Goal: Task Accomplishment & Management: Use online tool/utility

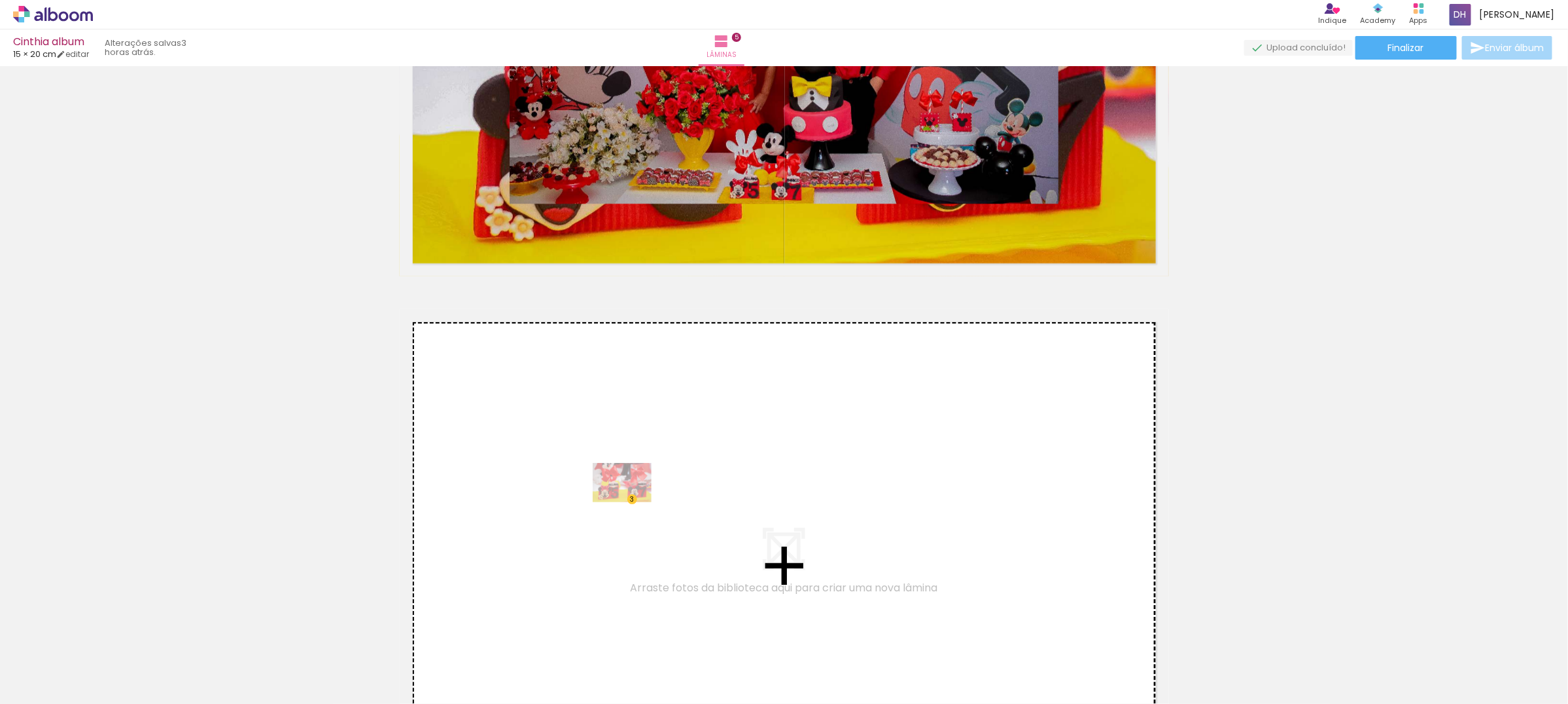
drag, startPoint x: 132, startPoint y: 677, endPoint x: 632, endPoint y: 502, distance: 529.7
click at [632, 502] on quentale-workspace at bounding box center [784, 352] width 1568 height 704
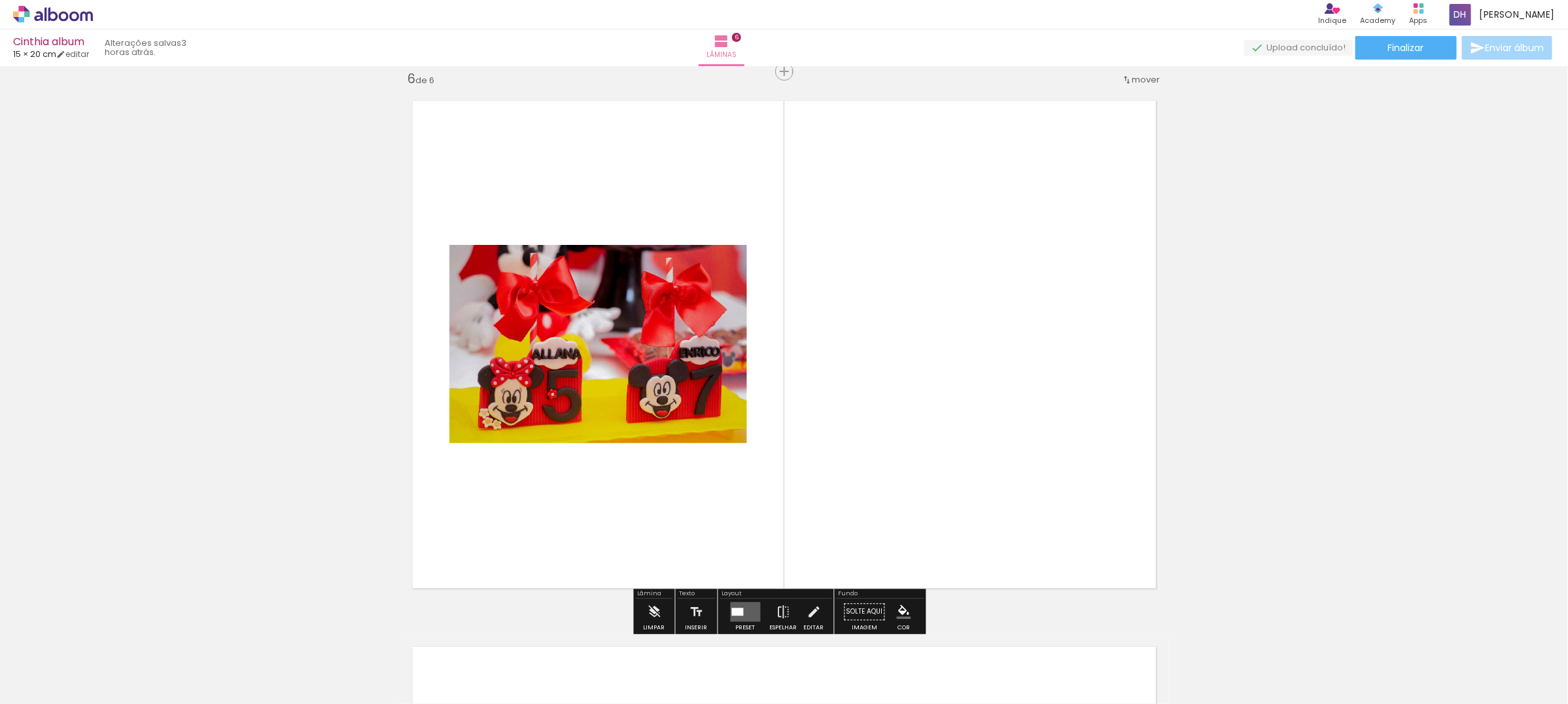
scroll to position [2991, 0]
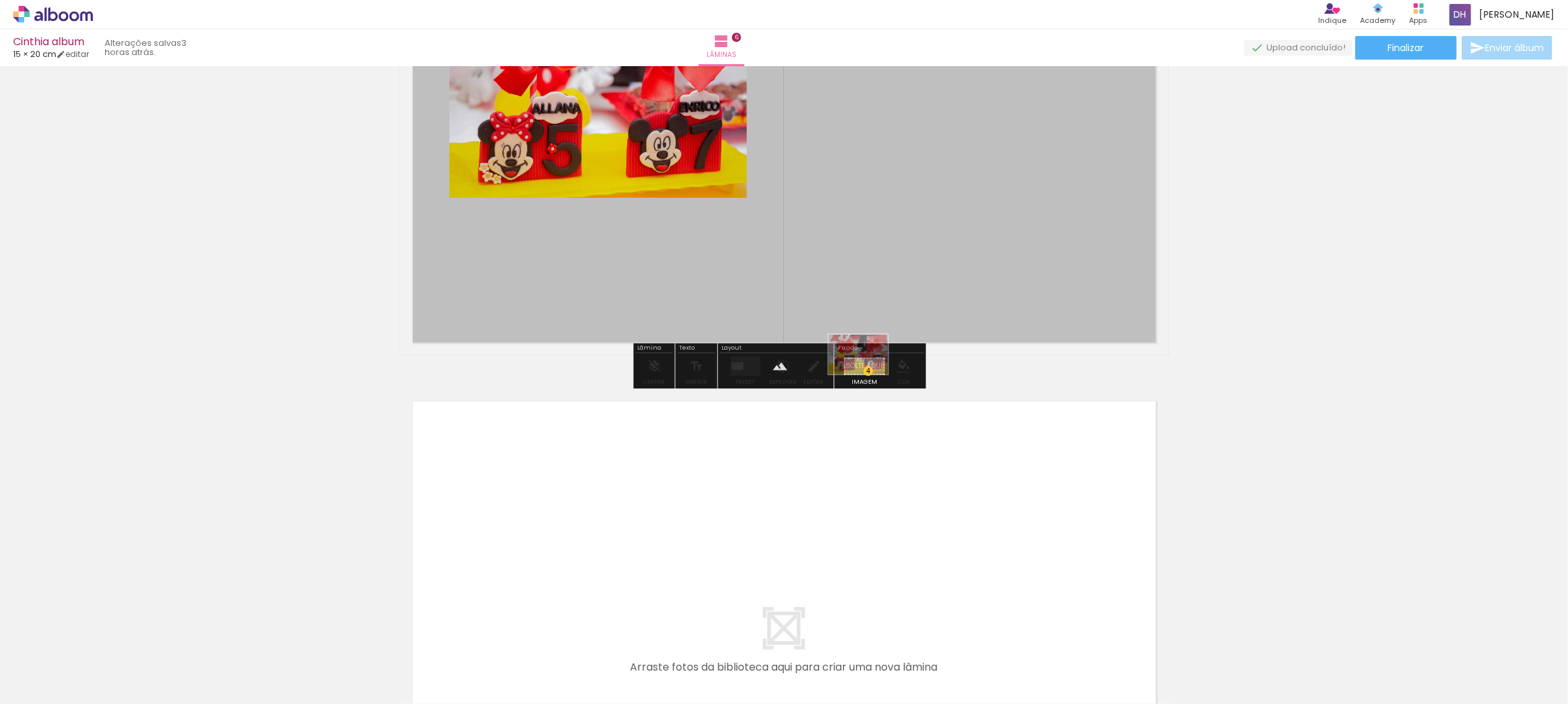
drag, startPoint x: 138, startPoint y: 651, endPoint x: 868, endPoint y: 374, distance: 780.8
click at [868, 374] on quentale-workspace at bounding box center [784, 352] width 1568 height 704
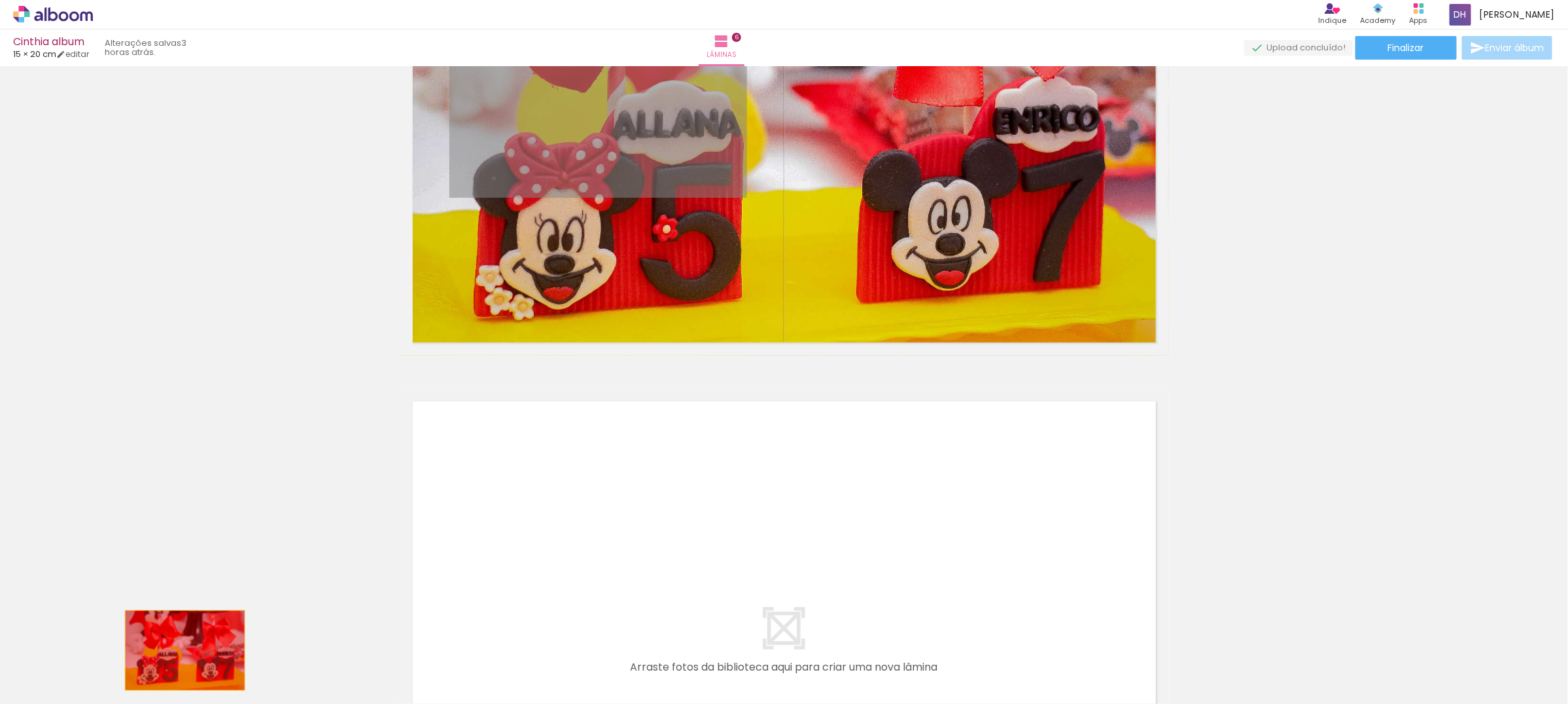
drag, startPoint x: 637, startPoint y: 145, endPoint x: 179, endPoint y: 650, distance: 681.8
click at [179, 650] on quentale-workspace at bounding box center [784, 352] width 1568 height 704
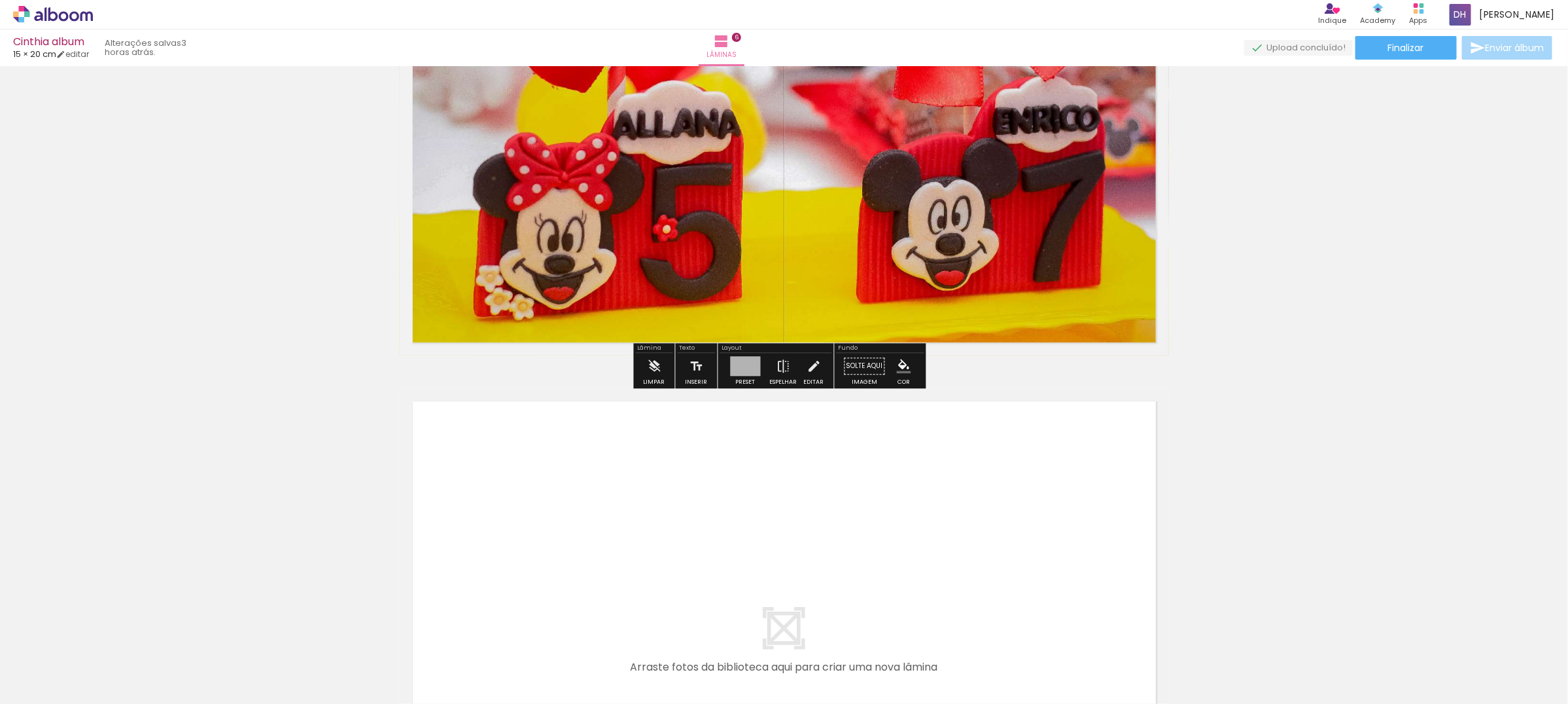
scroll to position [3237, 0]
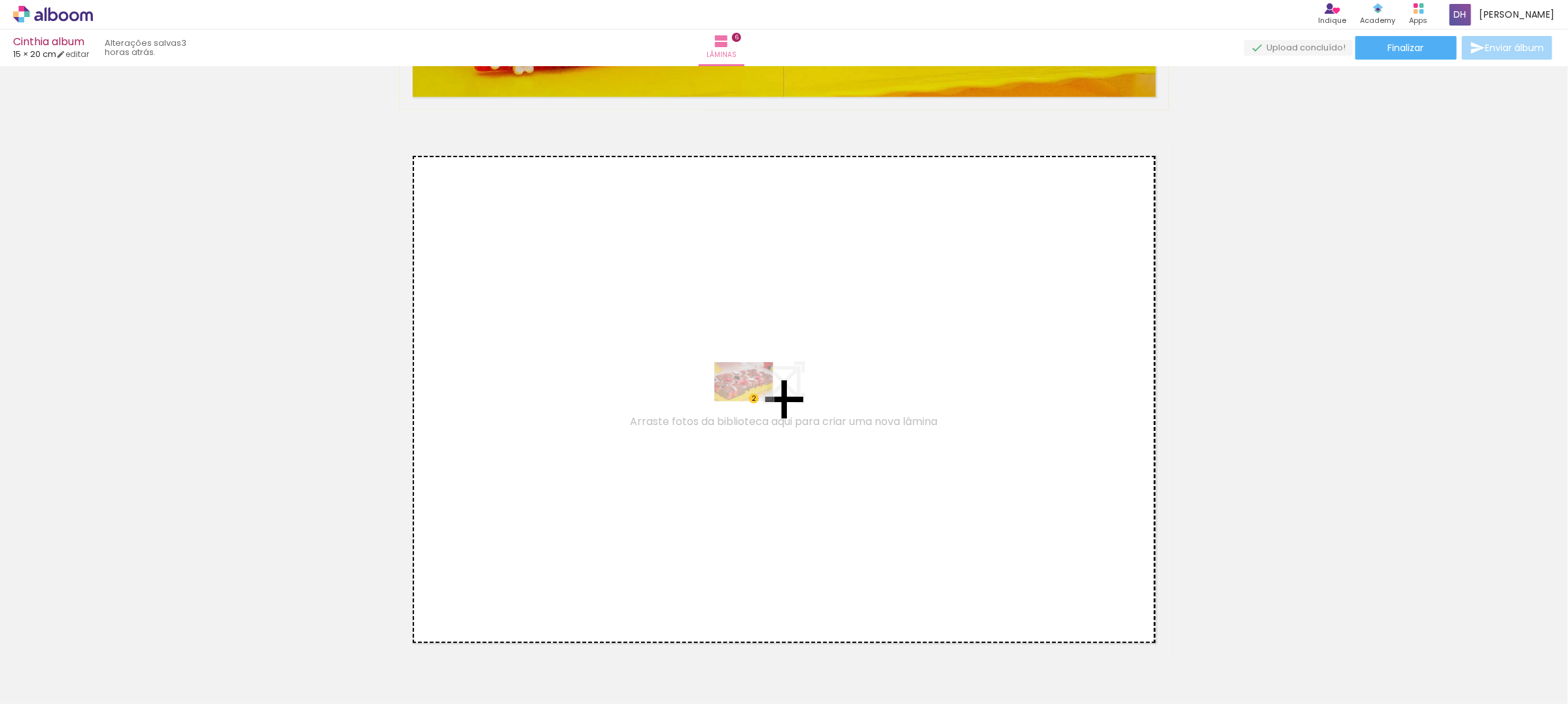
drag, startPoint x: 293, startPoint y: 644, endPoint x: 753, endPoint y: 402, distance: 519.8
click at [753, 402] on quentale-workspace at bounding box center [784, 352] width 1568 height 704
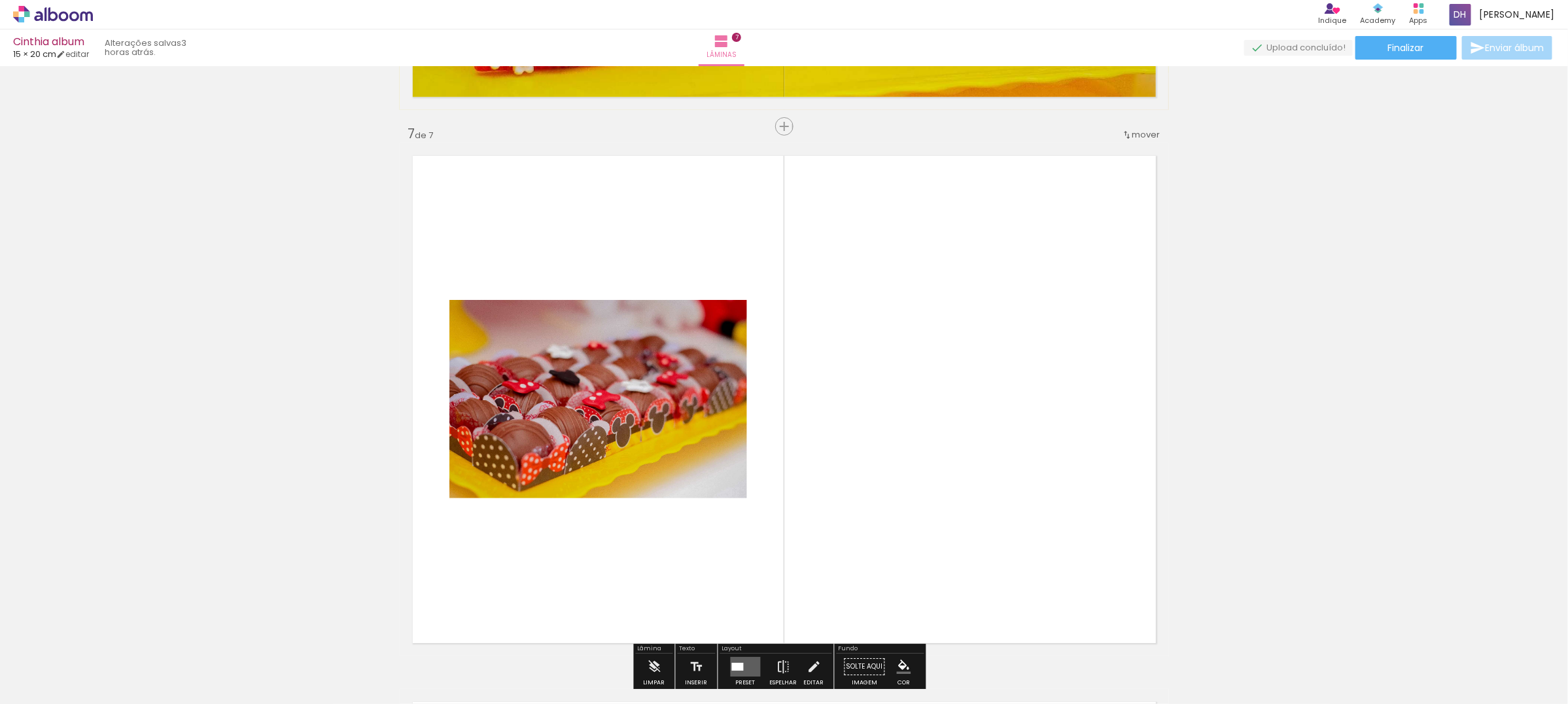
scroll to position [3292, 0]
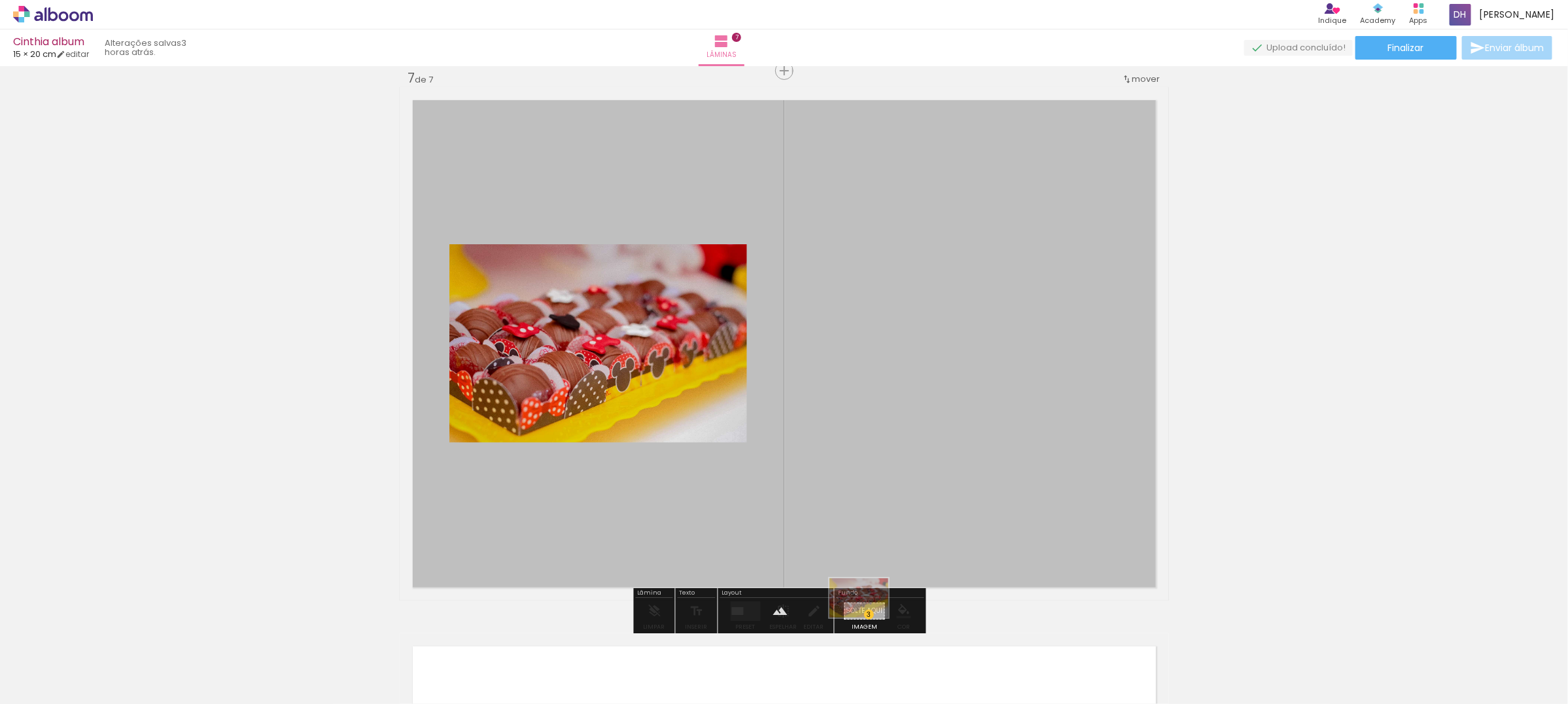
drag, startPoint x: 210, startPoint y: 671, endPoint x: 869, endPoint y: 618, distance: 661.1
click at [869, 618] on quentale-workspace at bounding box center [784, 352] width 1568 height 704
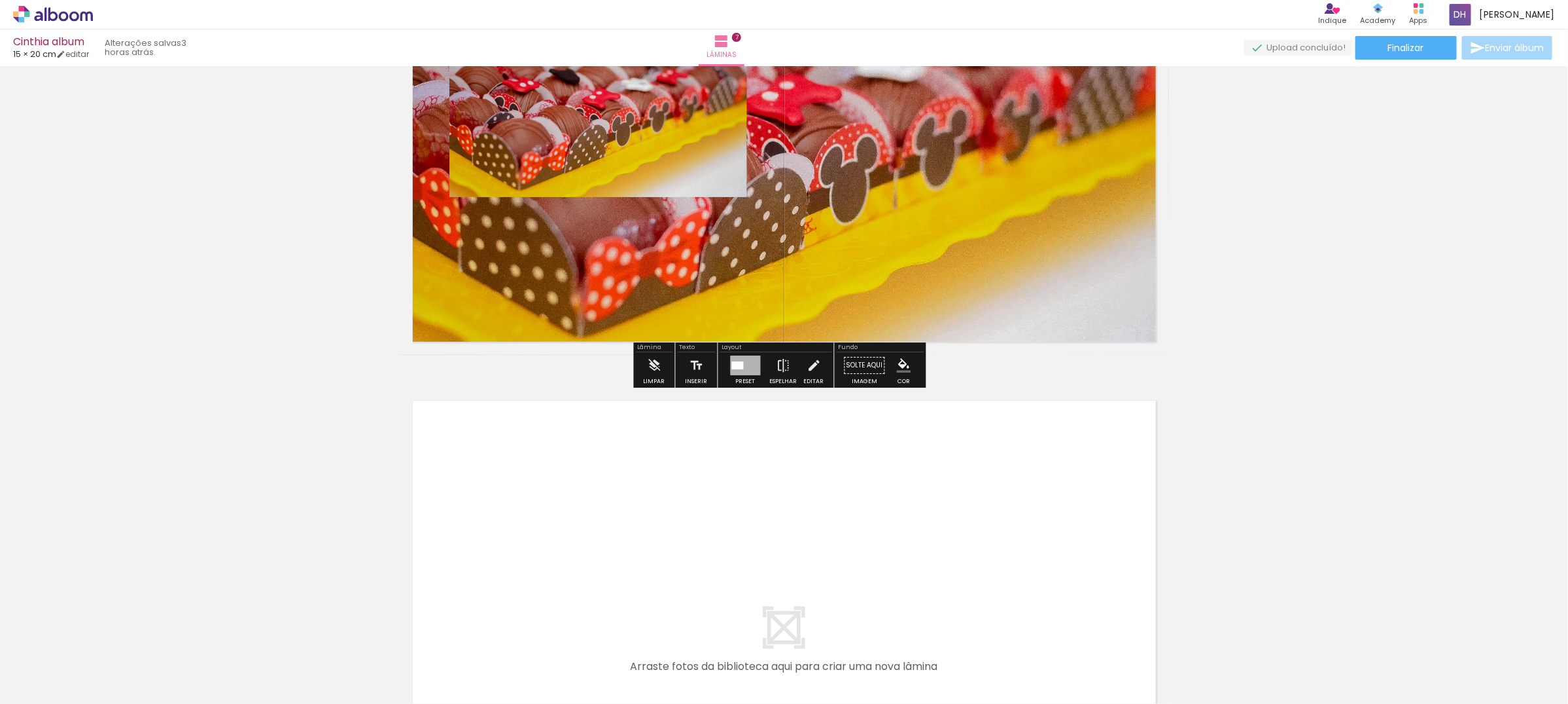
scroll to position [3783, 0]
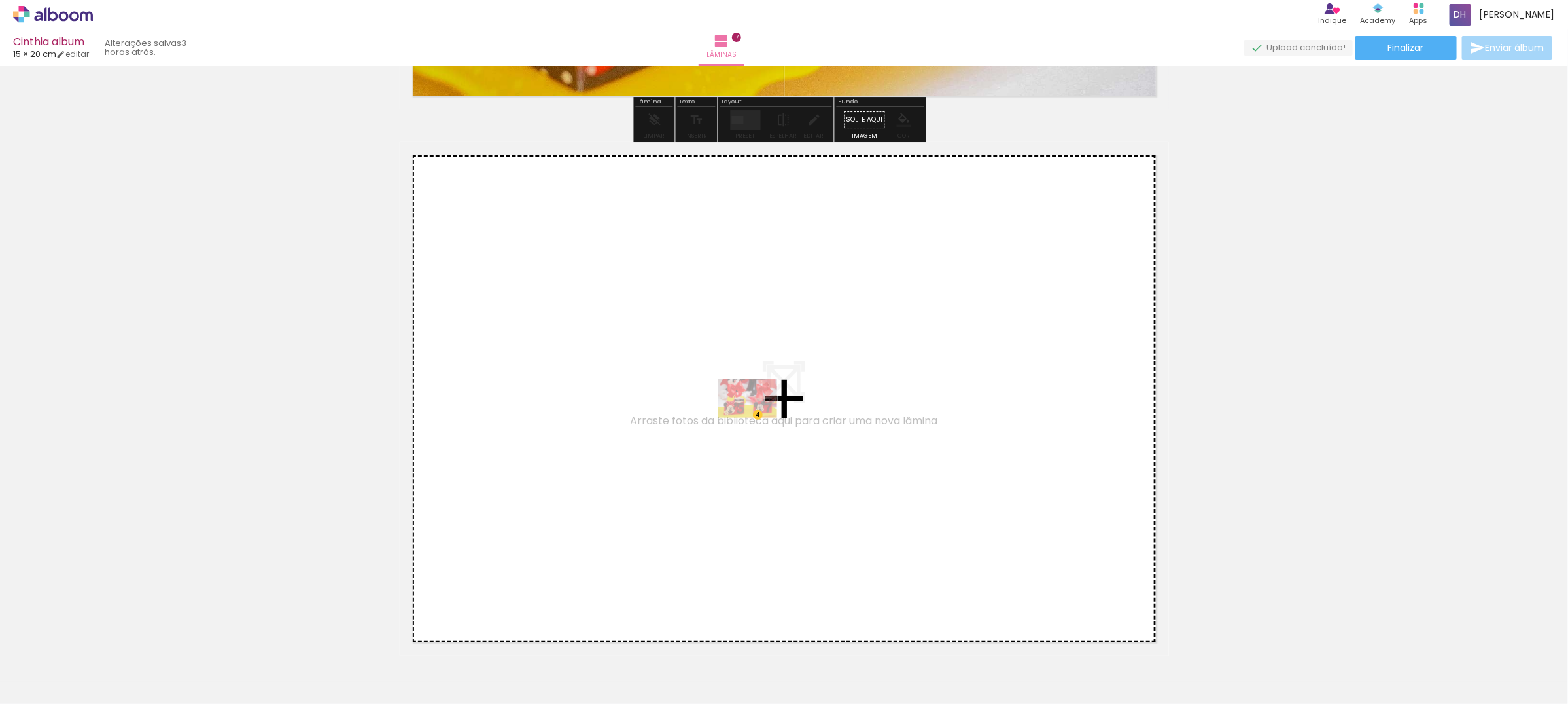
drag, startPoint x: 144, startPoint y: 663, endPoint x: 759, endPoint y: 418, distance: 662.0
click at [759, 418] on quentale-workspace at bounding box center [784, 352] width 1568 height 704
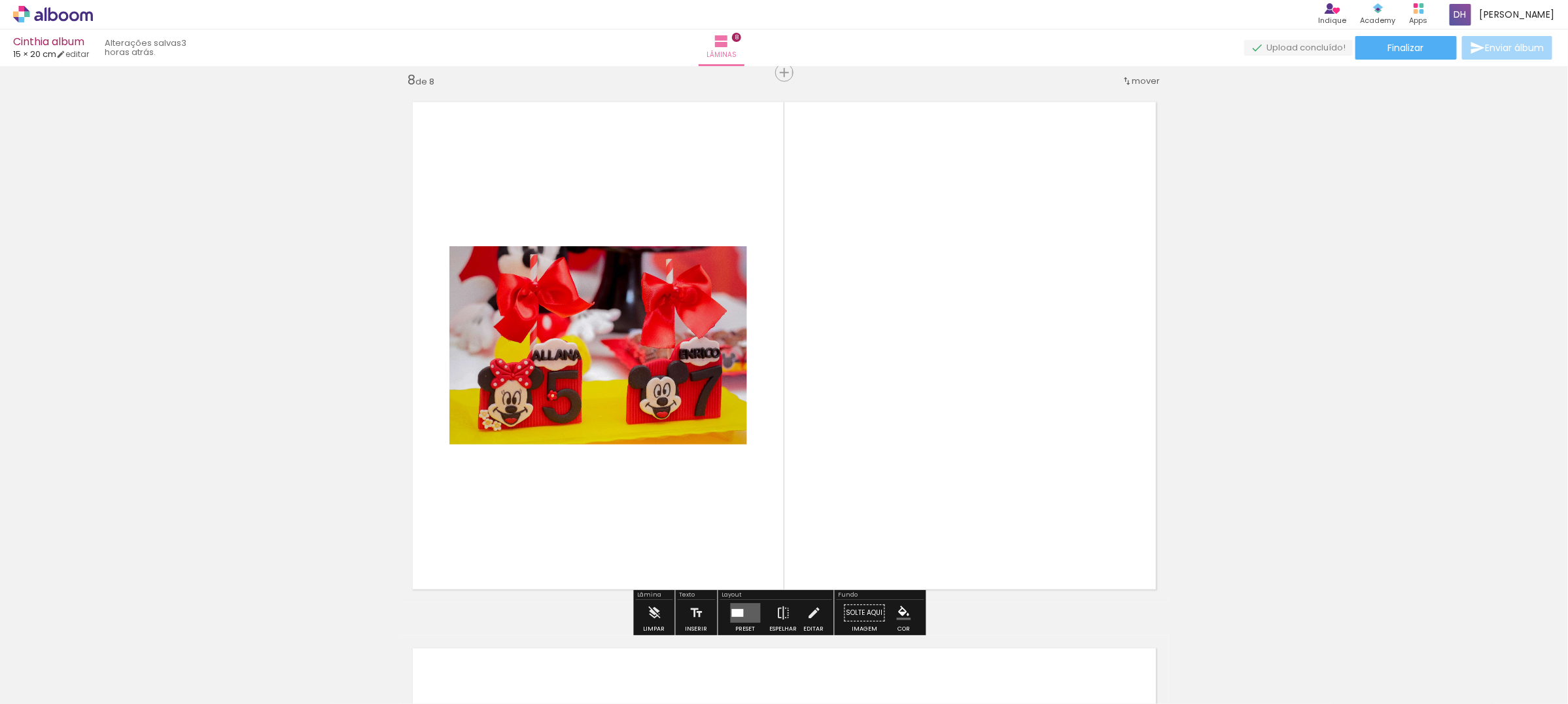
scroll to position [3837, 0]
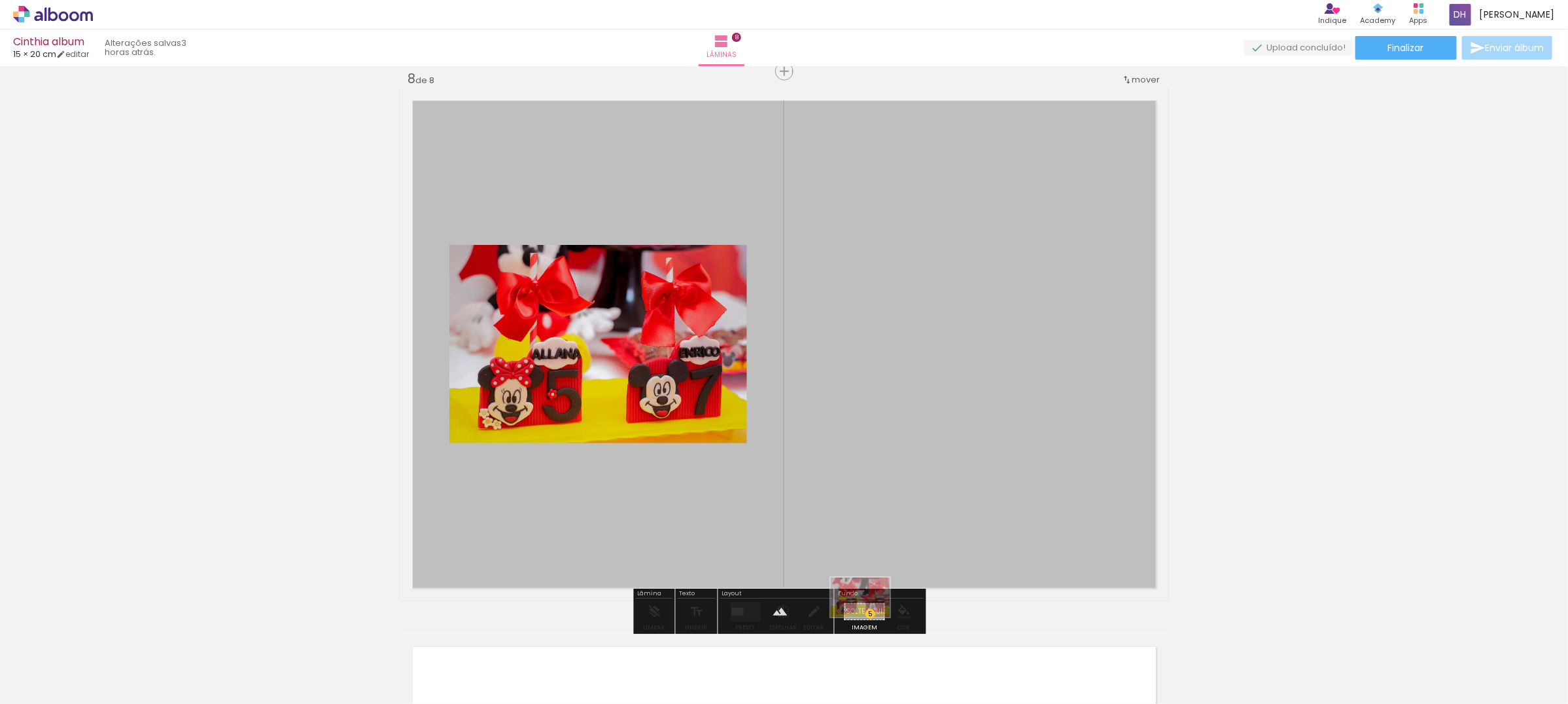
drag, startPoint x: 139, startPoint y: 655, endPoint x: 870, endPoint y: 617, distance: 732.0
click at [870, 617] on quentale-workspace at bounding box center [784, 352] width 1568 height 704
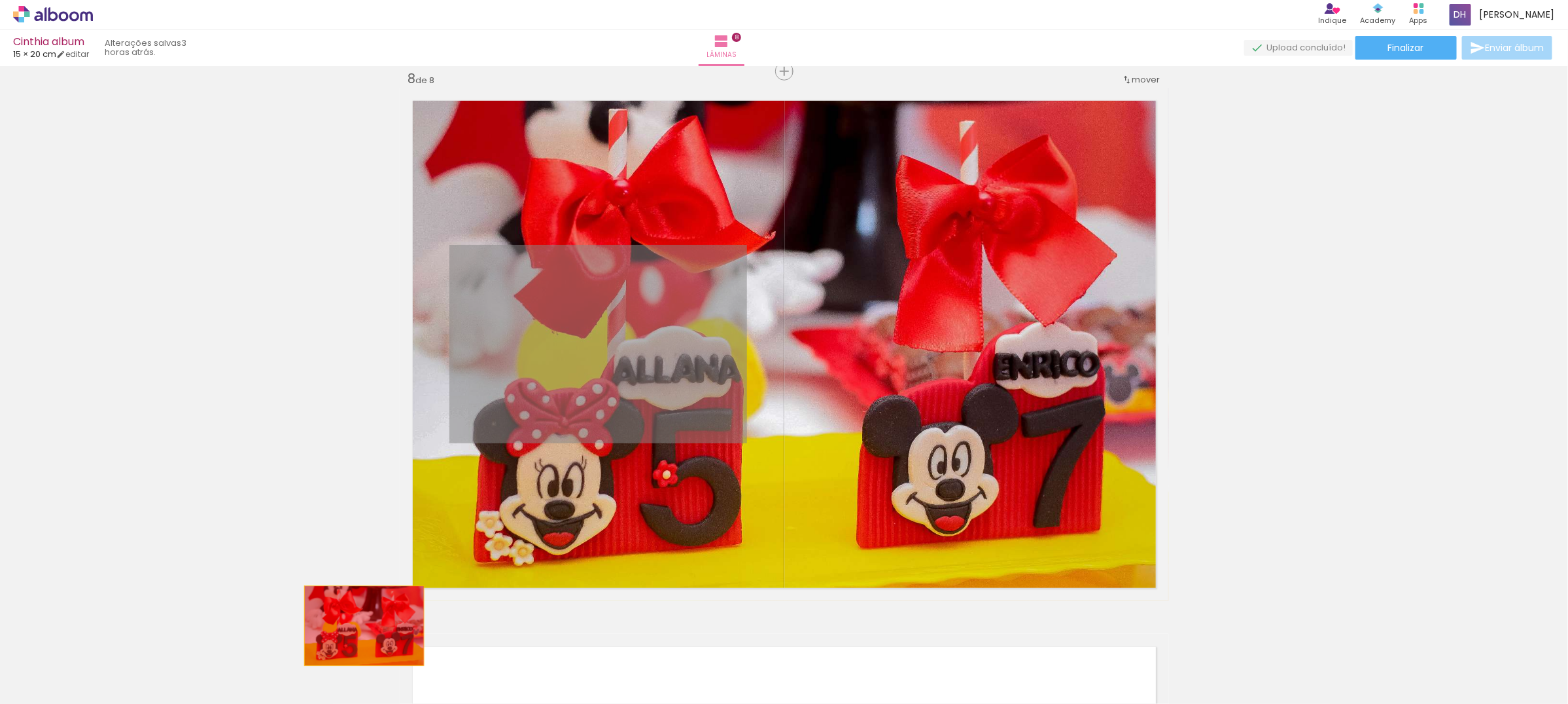
drag, startPoint x: 576, startPoint y: 337, endPoint x: 358, endPoint y: 625, distance: 361.2
click at [358, 625] on quentale-workspace at bounding box center [784, 352] width 1568 height 704
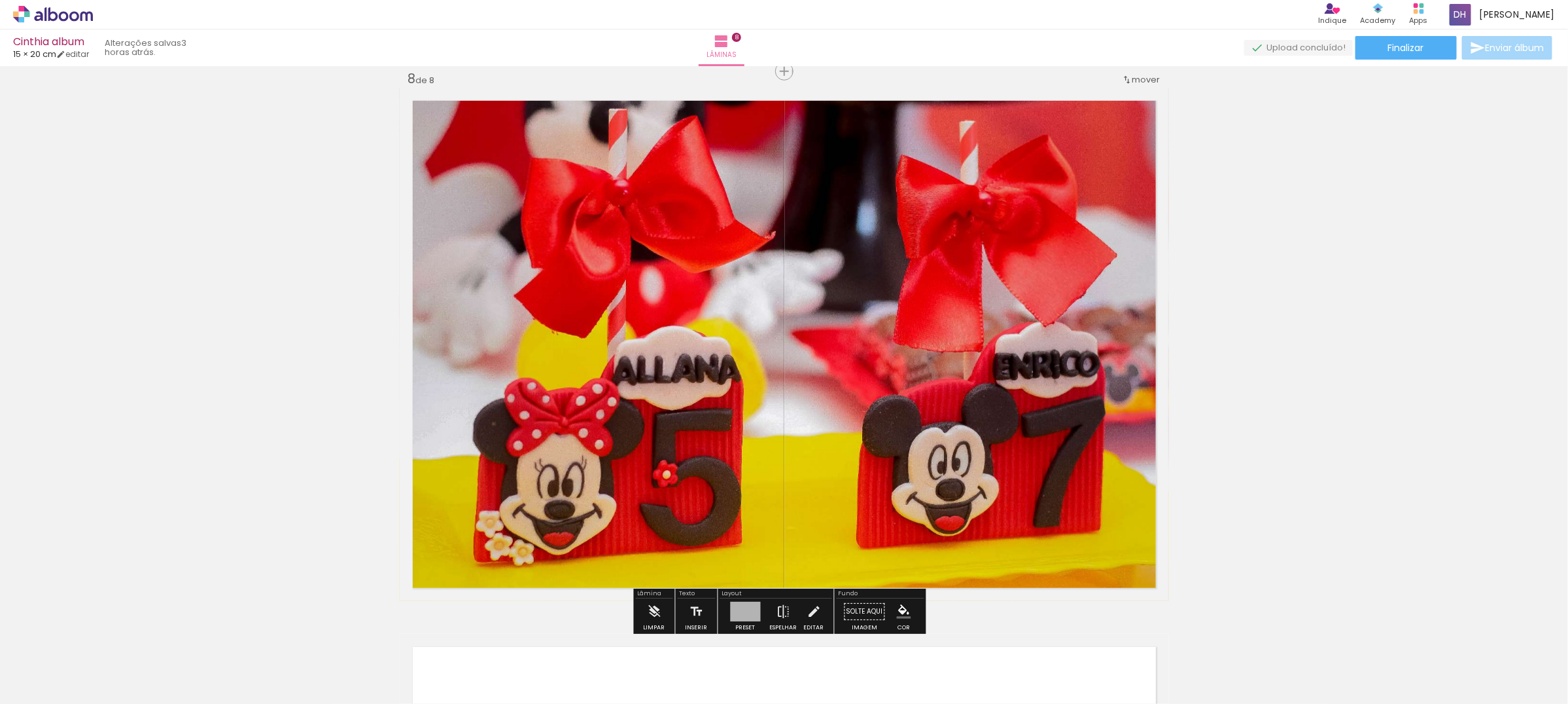
scroll to position [3346, 0]
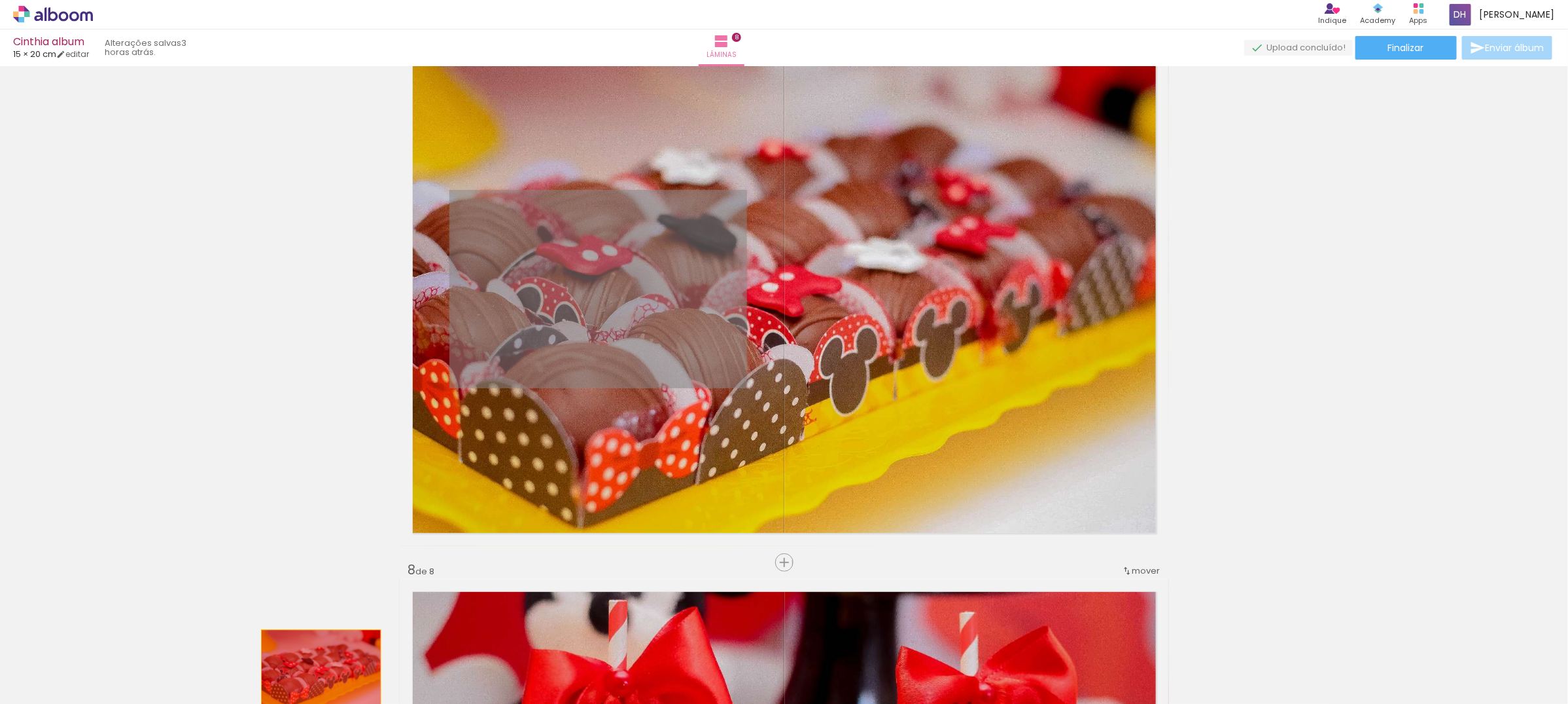
drag, startPoint x: 693, startPoint y: 256, endPoint x: 293, endPoint y: 675, distance: 579.3
click at [293, 675] on quentale-workspace at bounding box center [784, 352] width 1568 height 704
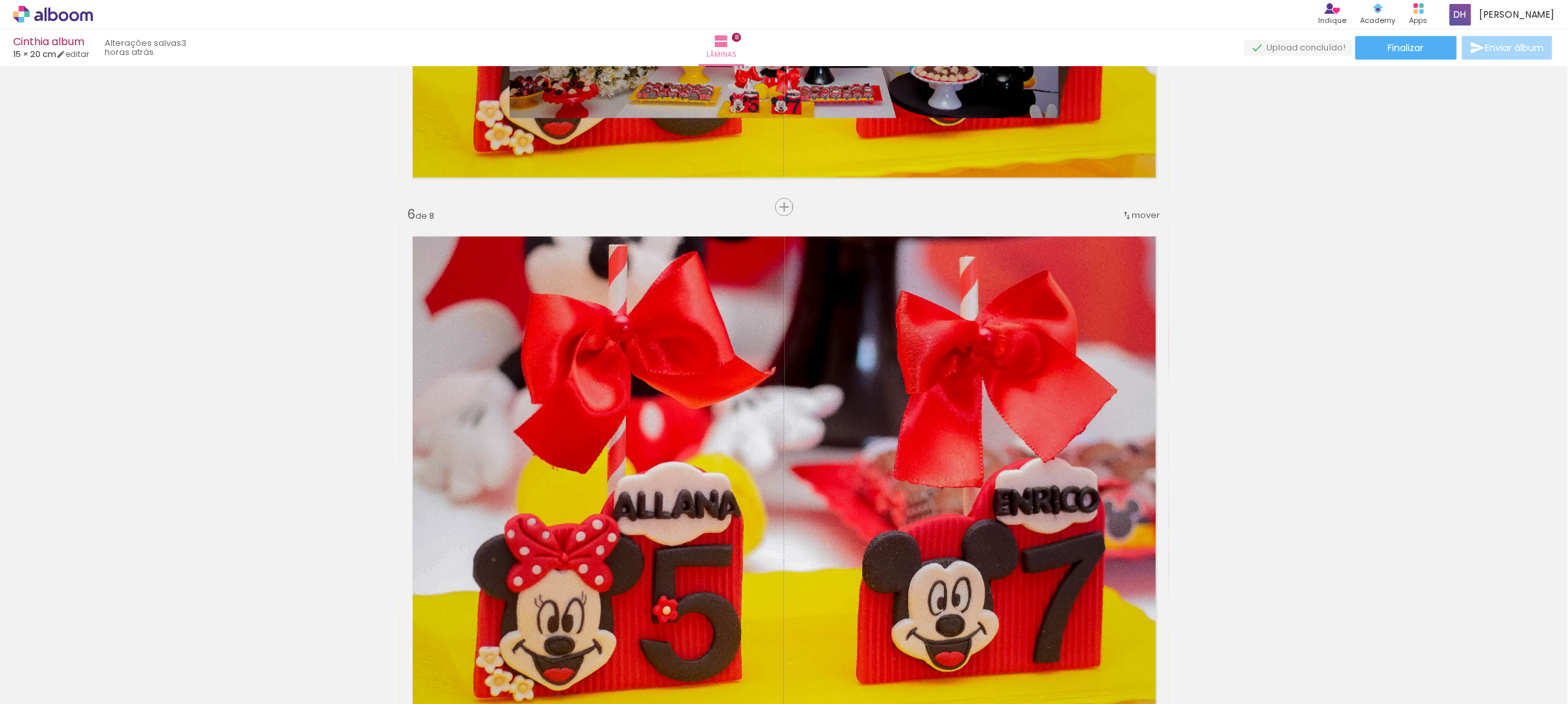
scroll to position [0, 1670]
drag, startPoint x: 305, startPoint y: 671, endPoint x: 337, endPoint y: 678, distance: 32.8
click at [0, 0] on slot at bounding box center [0, 0] width 0 height 0
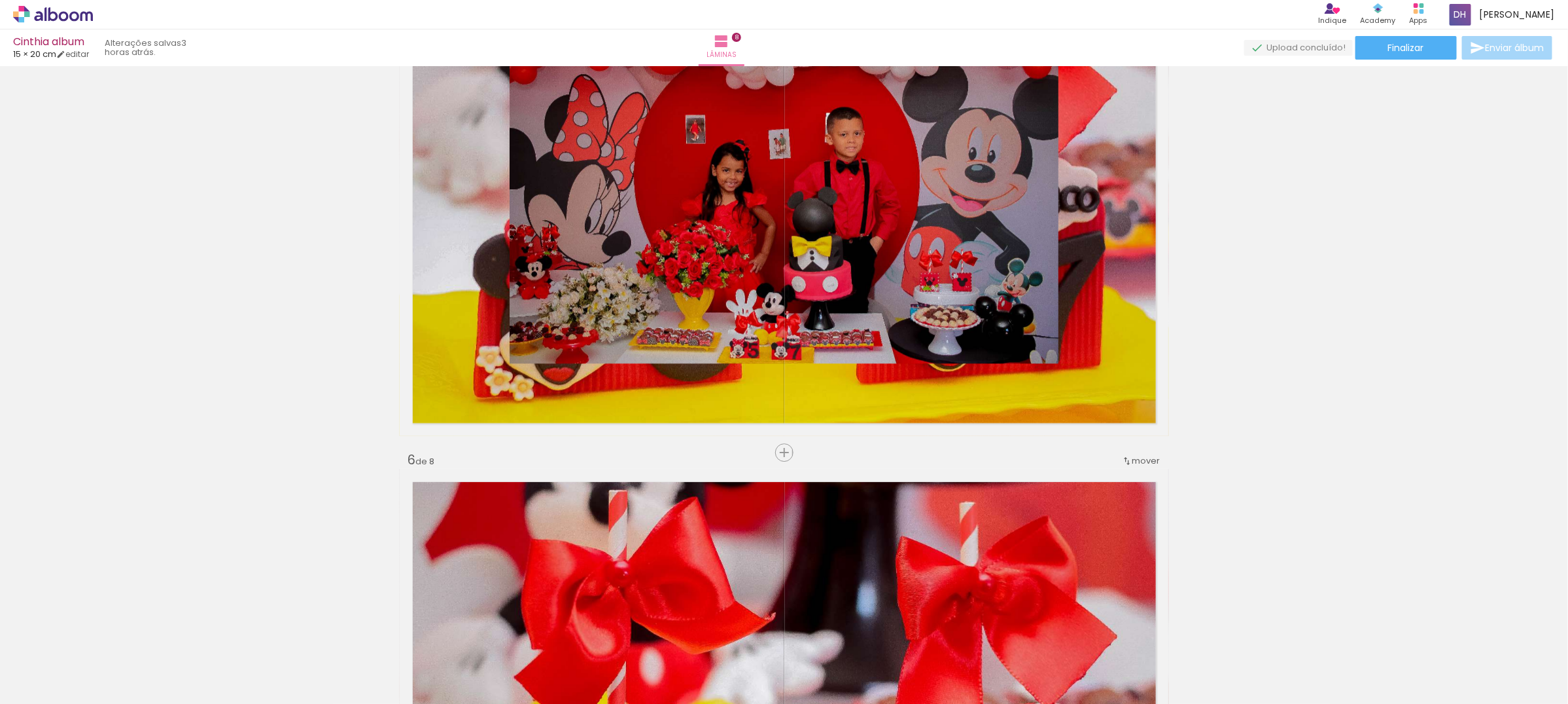
scroll to position [2610, 0]
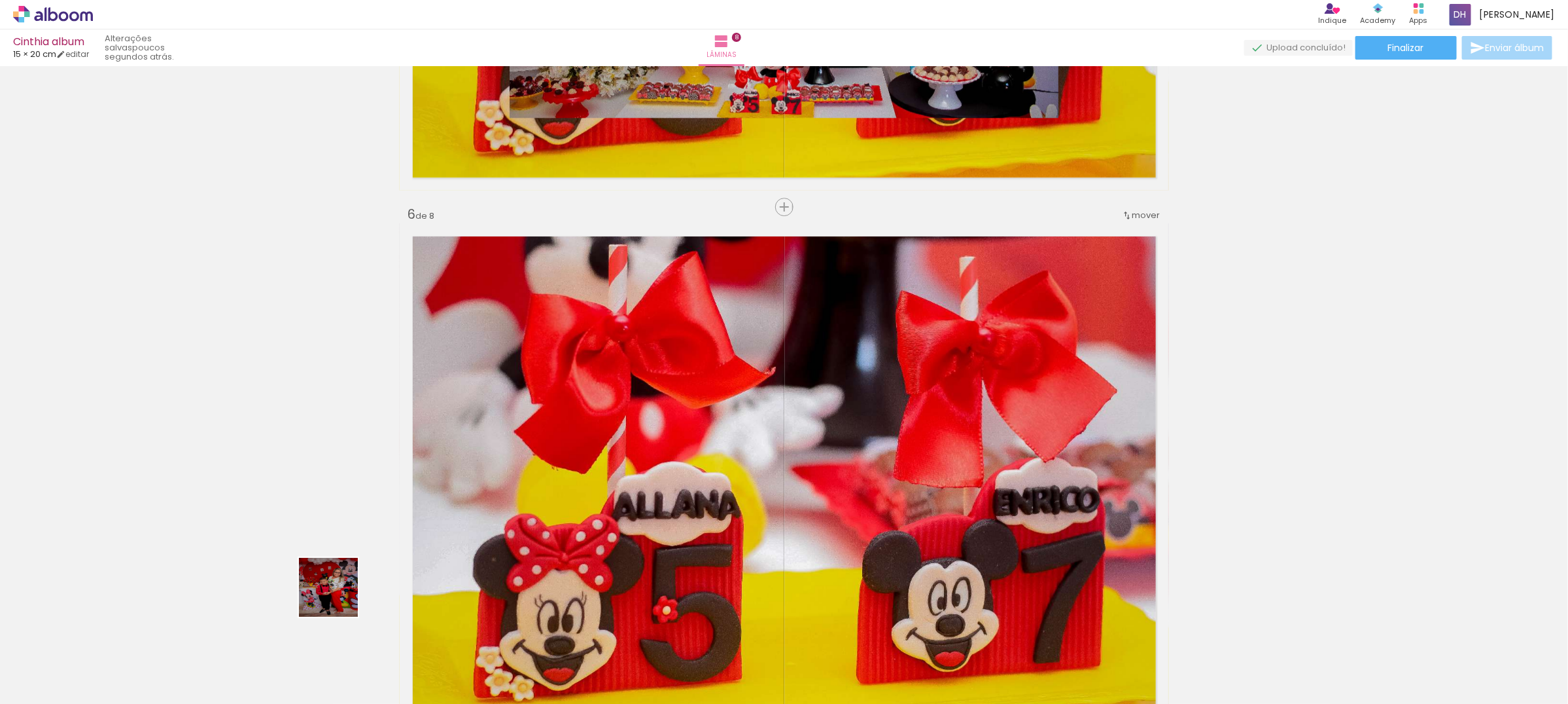
drag, startPoint x: 338, startPoint y: 597, endPoint x: 543, endPoint y: 431, distance: 263.8
click at [543, 431] on quentale-workspace at bounding box center [784, 352] width 1568 height 704
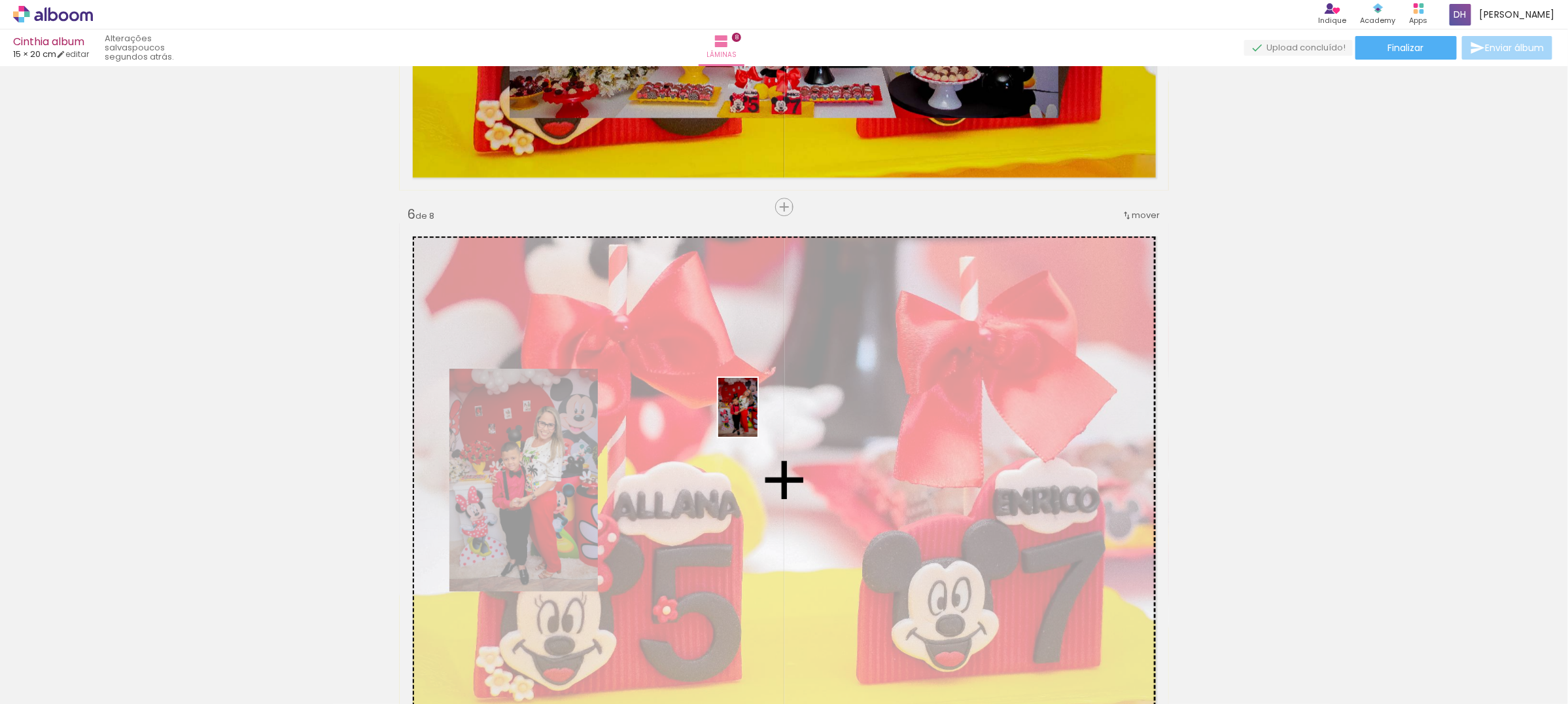
drag, startPoint x: 296, startPoint y: 653, endPoint x: 757, endPoint y: 417, distance: 517.9
click at [757, 417] on quentale-workspace at bounding box center [784, 352] width 1568 height 704
